Goal: Answer question/provide support

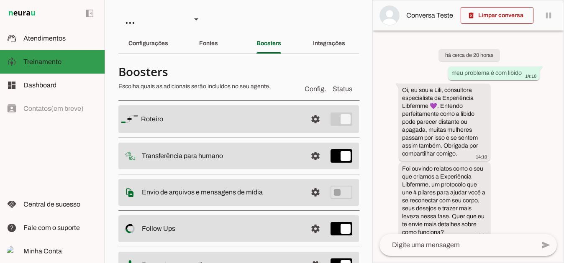
scroll to position [669, 0]
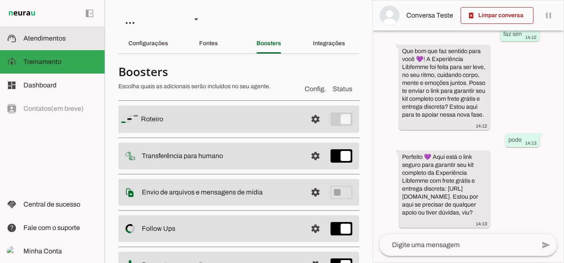
click at [42, 42] on slot at bounding box center [60, 38] width 74 height 10
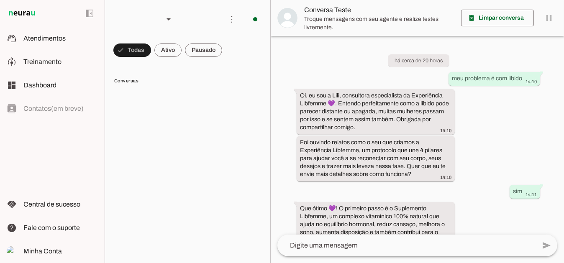
scroll to position [380, 0]
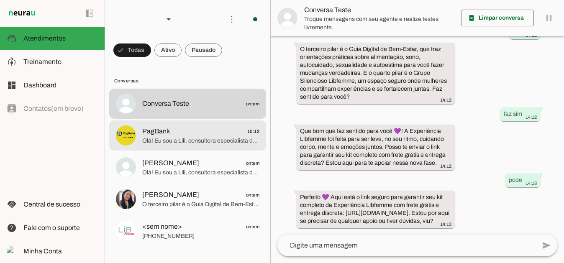
click at [171, 134] on span "PagBank 10:12" at bounding box center [200, 131] width 117 height 10
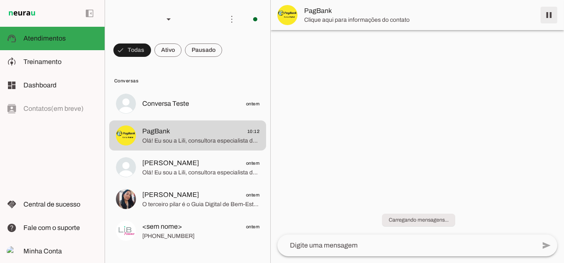
click at [548, 17] on span at bounding box center [549, 15] width 20 height 20
